Goal: Check status: Check status

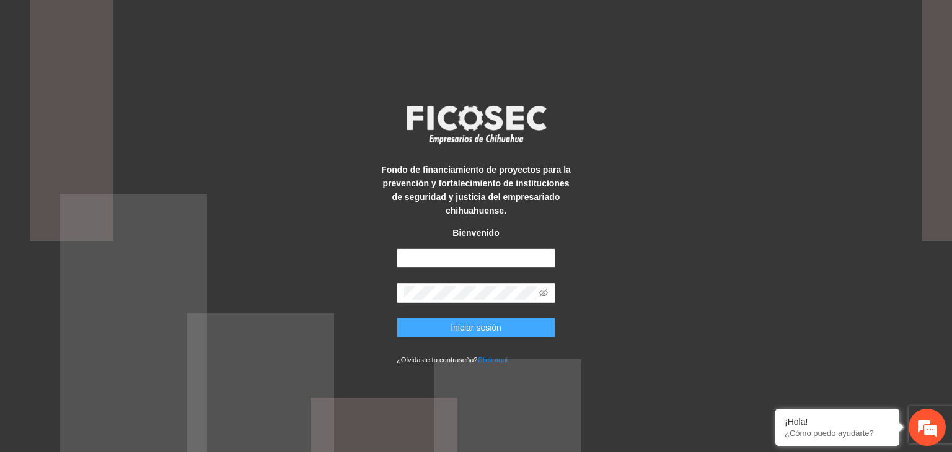
type input "**********"
click at [485, 334] on span "Iniciar sesión" at bounding box center [475, 328] width 51 height 14
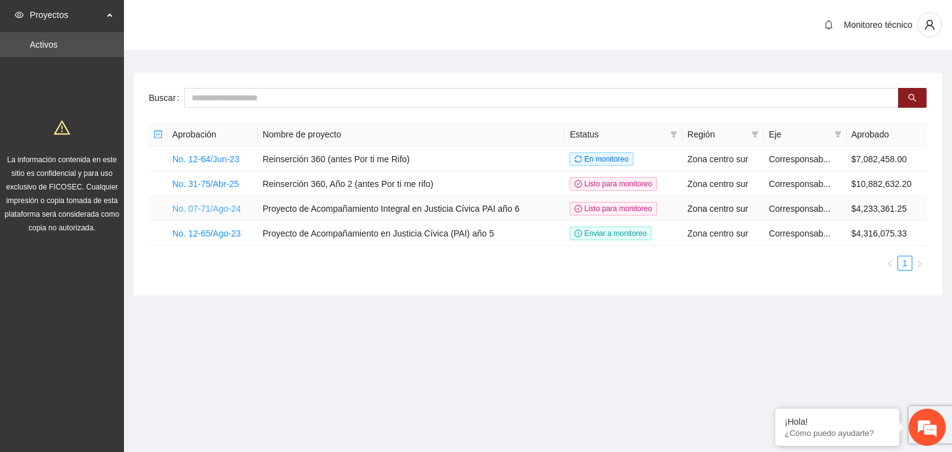
click at [200, 208] on link "No. 07-71/Ago-24" at bounding box center [206, 209] width 69 height 10
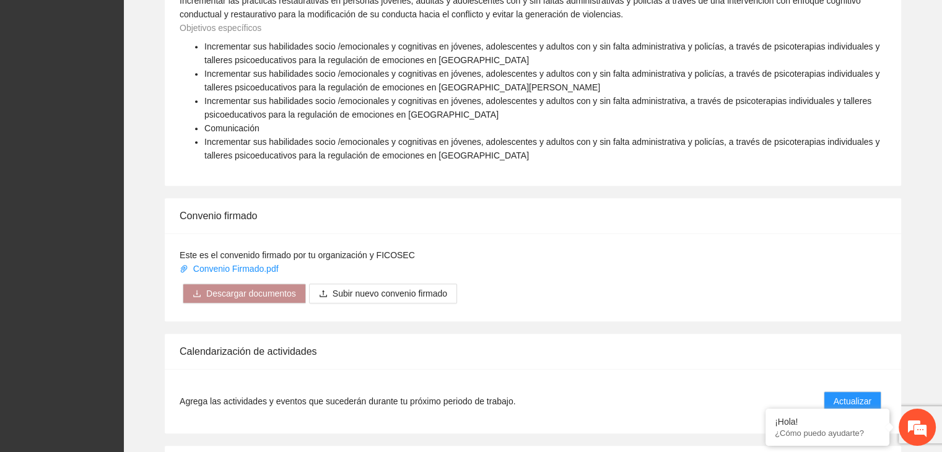
scroll to position [1036, 0]
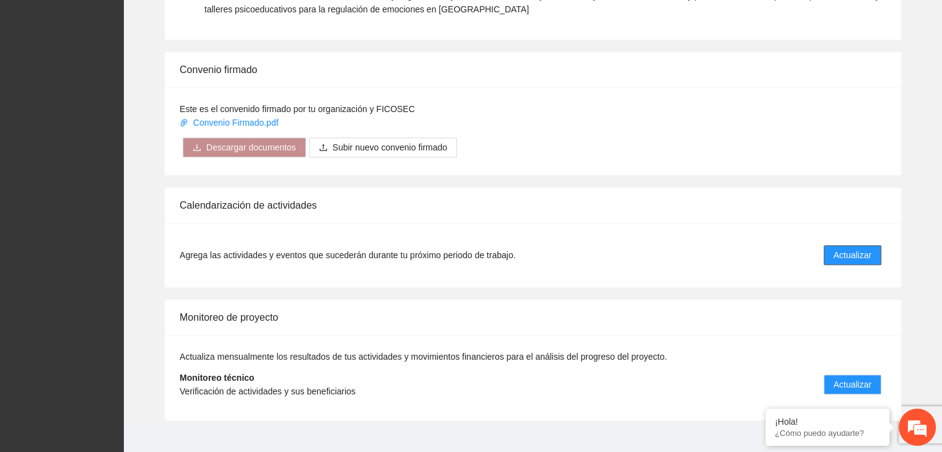
click at [862, 248] on span "Actualizar" at bounding box center [853, 255] width 38 height 14
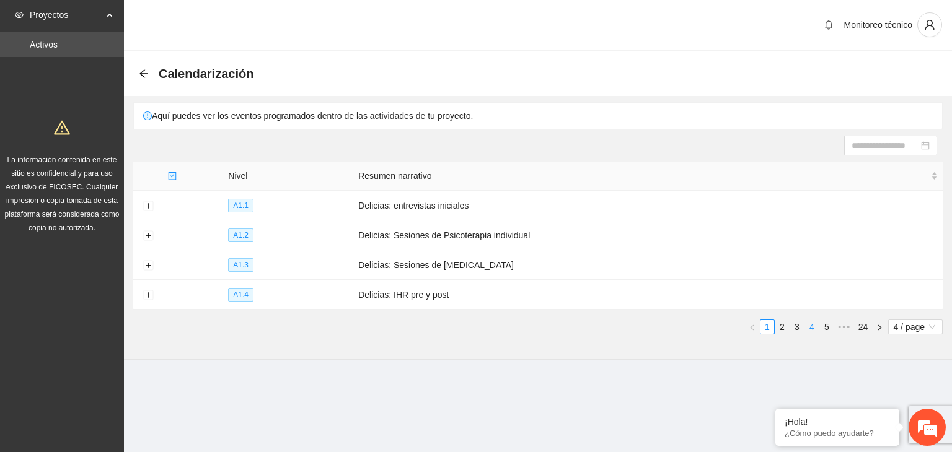
click at [812, 322] on link "4" at bounding box center [812, 327] width 14 height 14
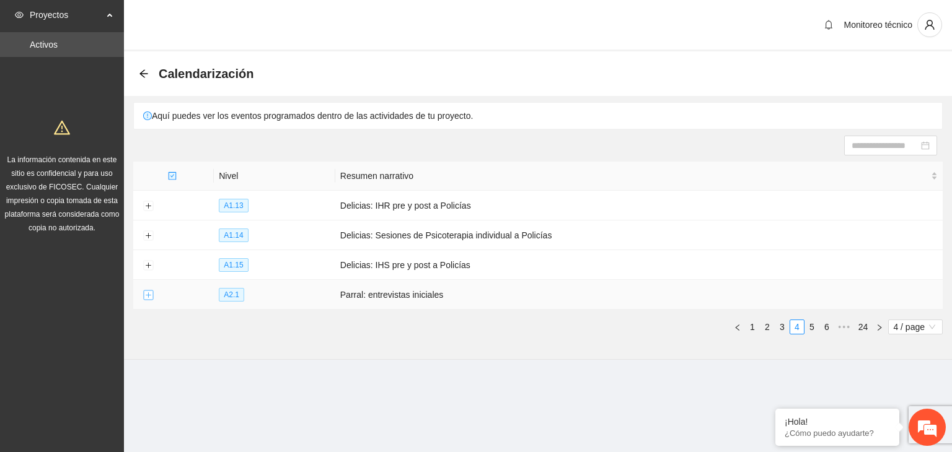
click at [146, 295] on button "Expand row" at bounding box center [148, 296] width 10 height 10
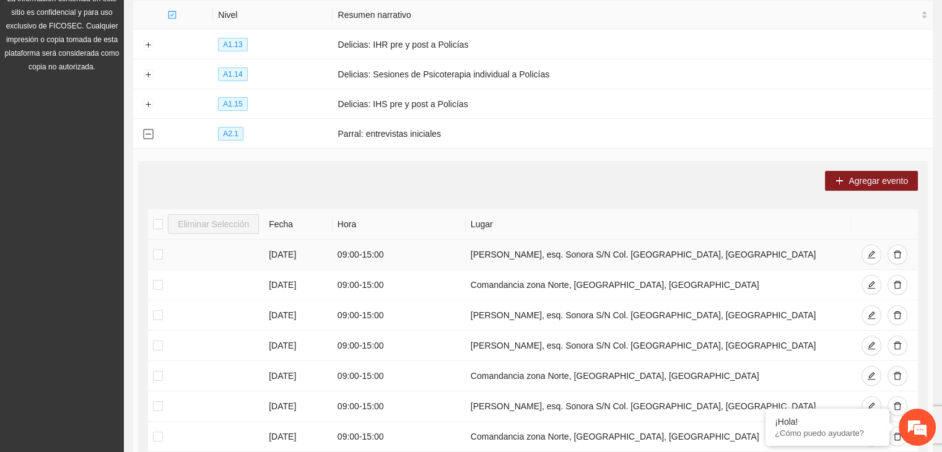
scroll to position [163, 0]
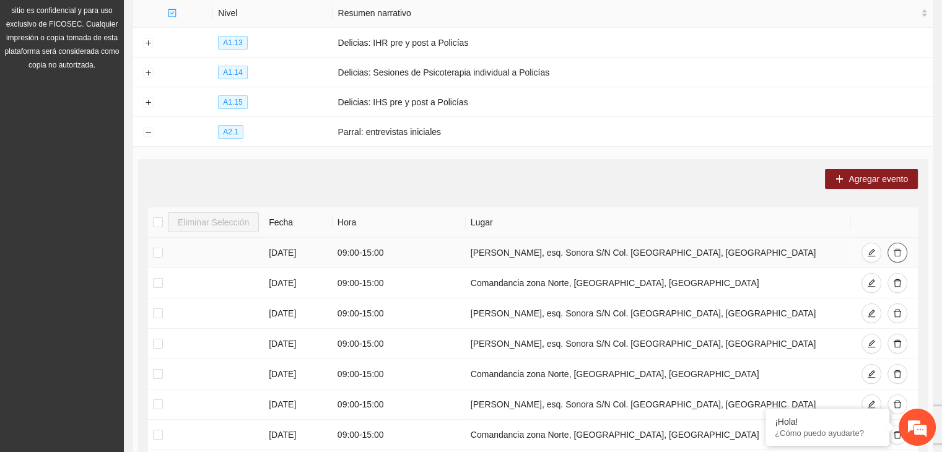
click at [895, 253] on icon "delete" at bounding box center [897, 252] width 9 height 9
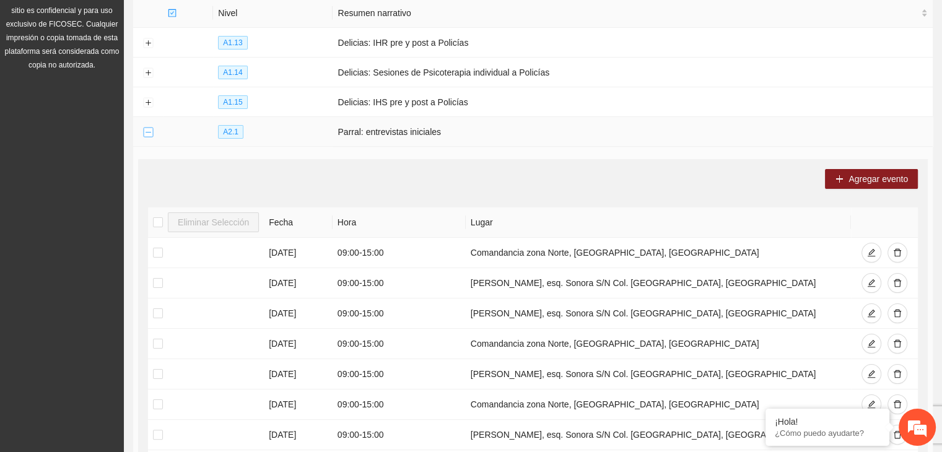
click at [147, 128] on button "Collapse row" at bounding box center [148, 133] width 10 height 10
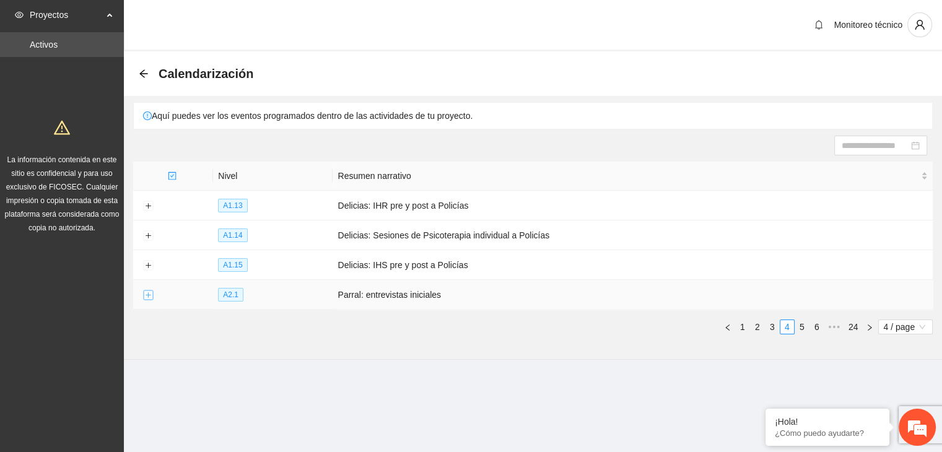
scroll to position [0, 0]
click at [812, 331] on link "5" at bounding box center [812, 327] width 14 height 14
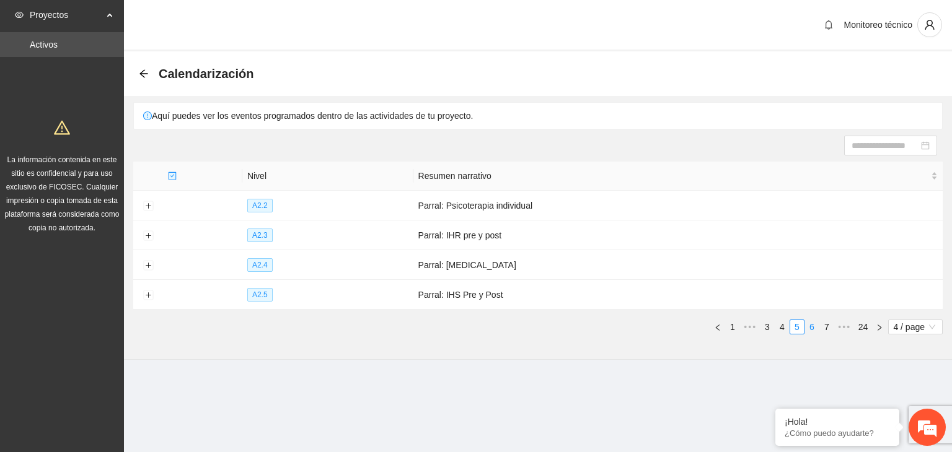
click at [807, 330] on link "6" at bounding box center [812, 327] width 14 height 14
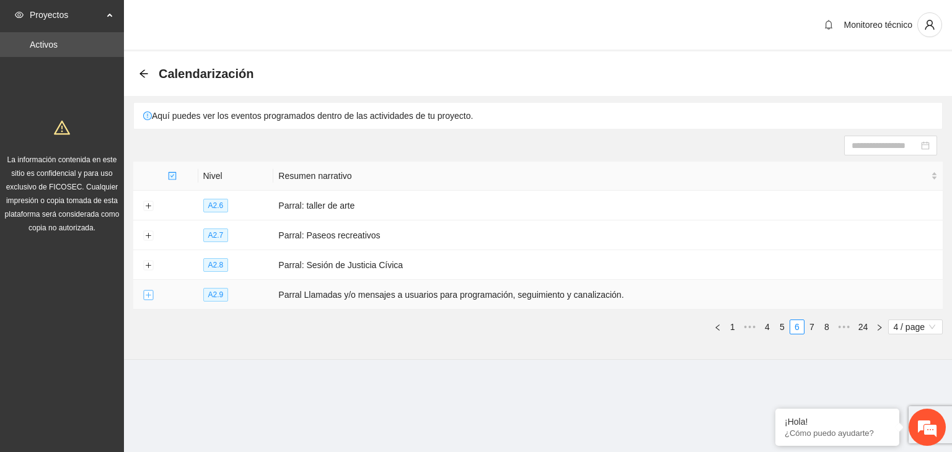
click at [148, 294] on button "Expand row" at bounding box center [148, 296] width 10 height 10
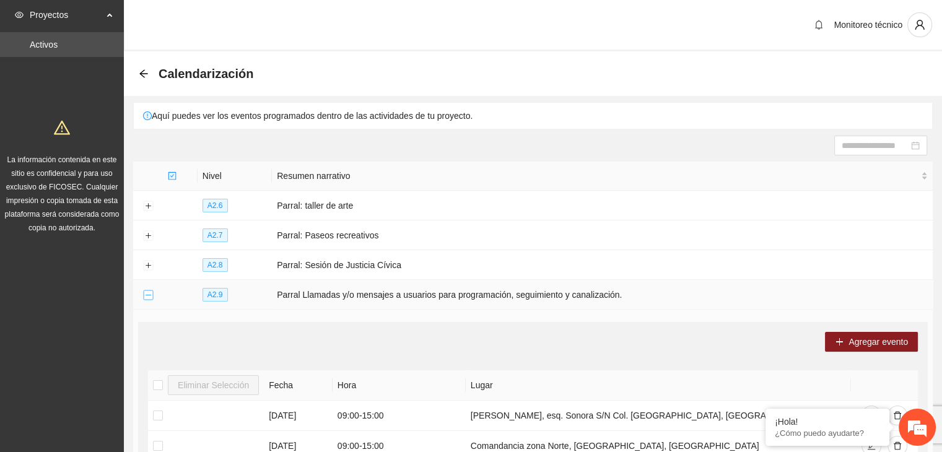
scroll to position [37, 0]
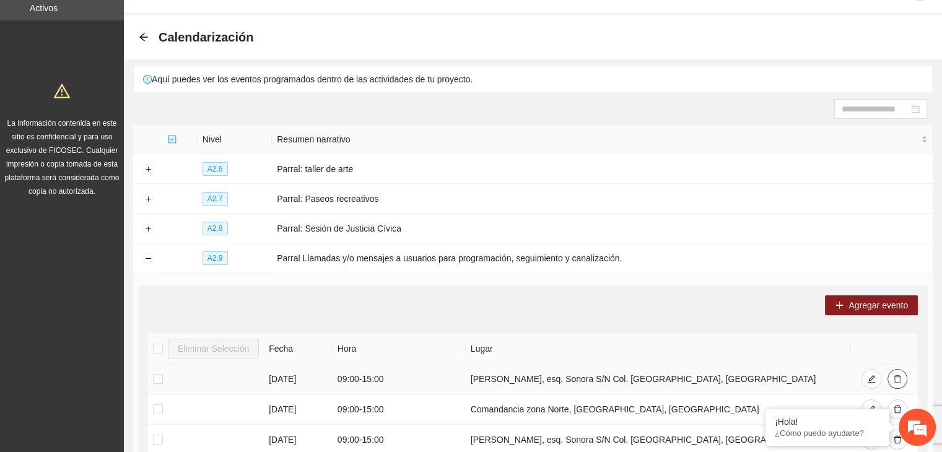
click at [900, 379] on icon "delete" at bounding box center [897, 379] width 7 height 8
click at [146, 259] on button "Collapse row" at bounding box center [148, 259] width 10 height 10
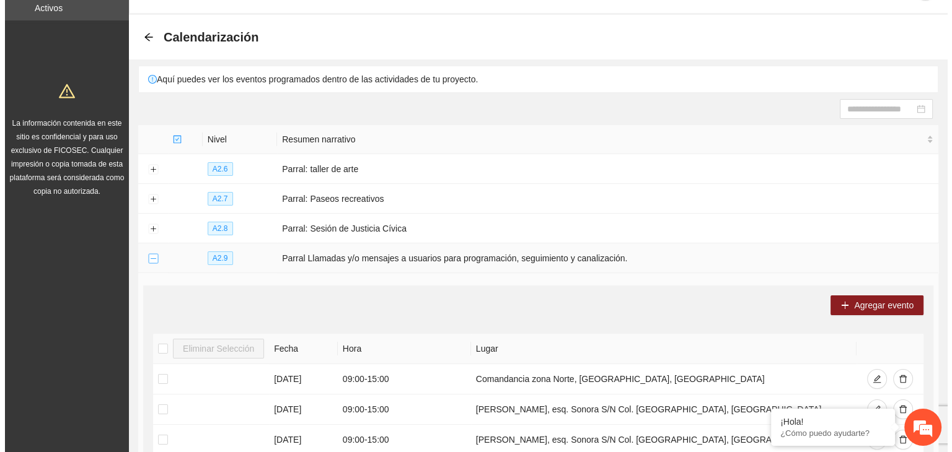
scroll to position [0, 0]
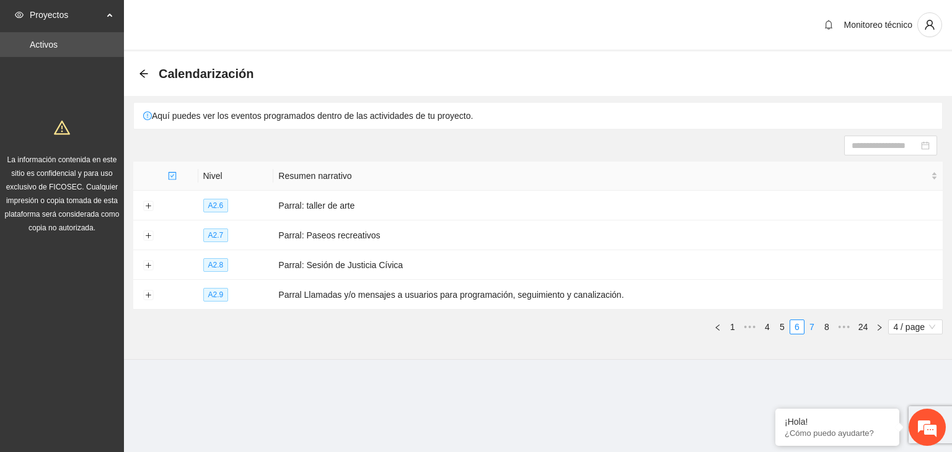
click at [809, 328] on link "7" at bounding box center [812, 327] width 14 height 14
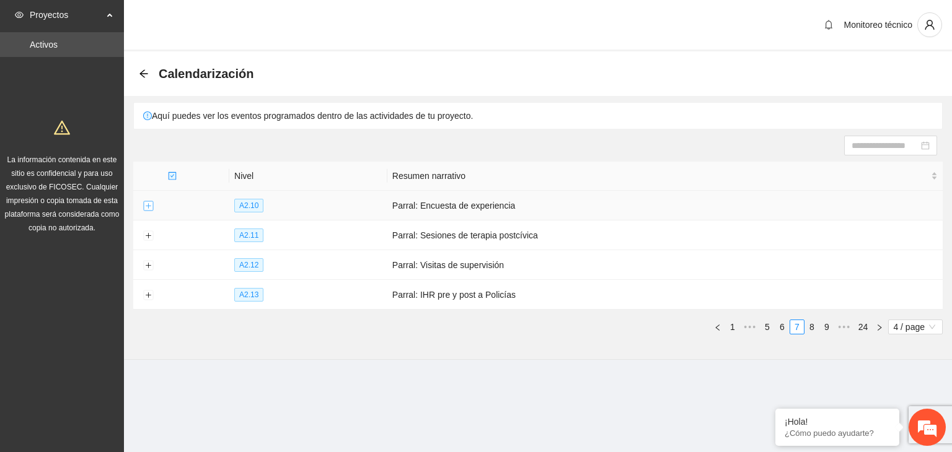
click at [149, 204] on button "Expand row" at bounding box center [148, 206] width 10 height 10
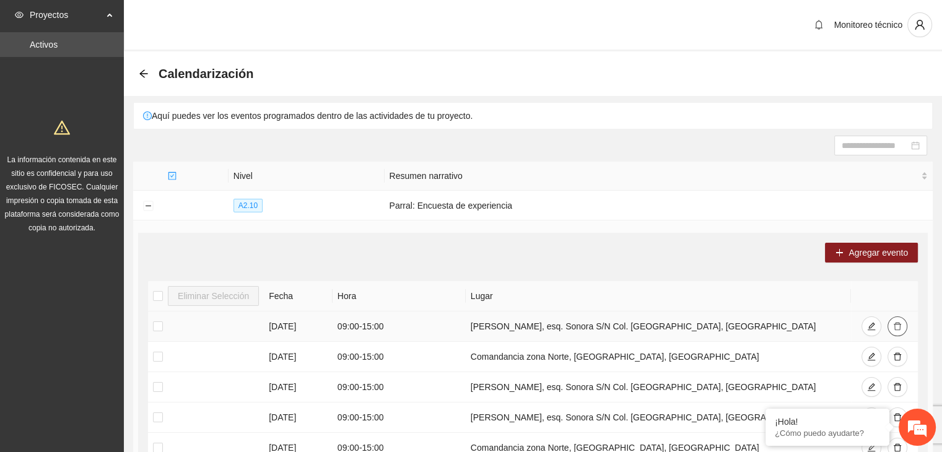
click at [902, 326] on button "button" at bounding box center [898, 327] width 20 height 20
click at [148, 205] on button "Collapse row" at bounding box center [148, 206] width 10 height 10
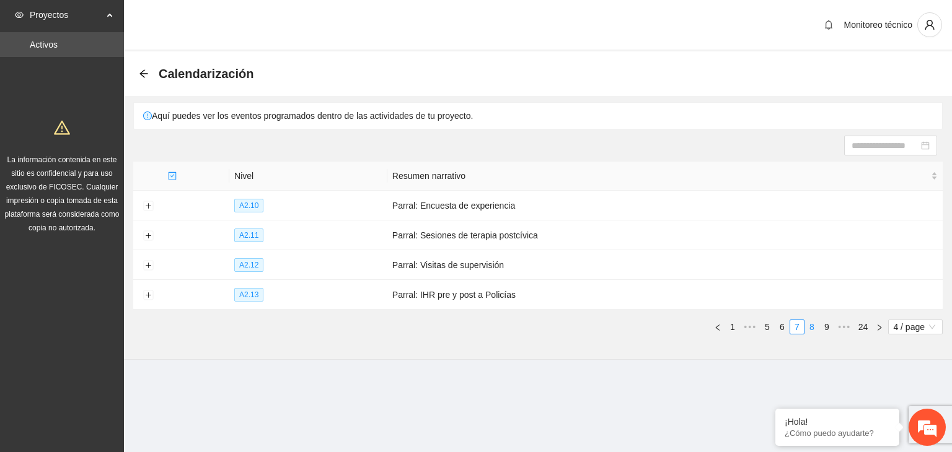
click at [810, 328] on link "8" at bounding box center [812, 327] width 14 height 14
